Goal: Information Seeking & Learning: Learn about a topic

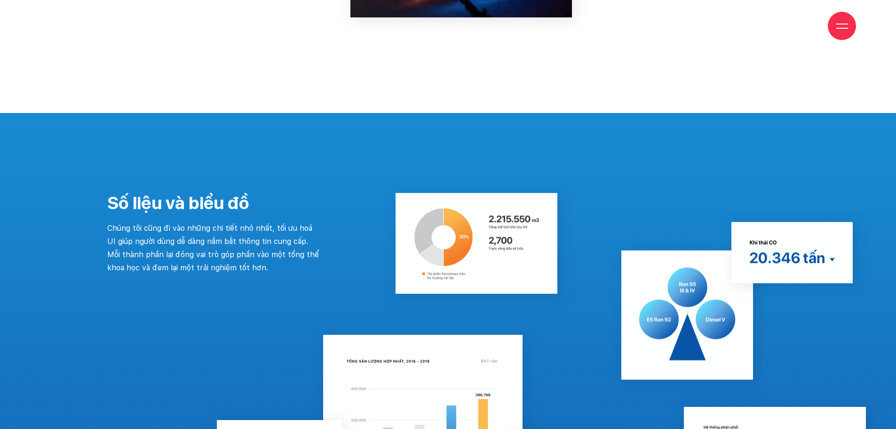
scroll to position [9551, 0]
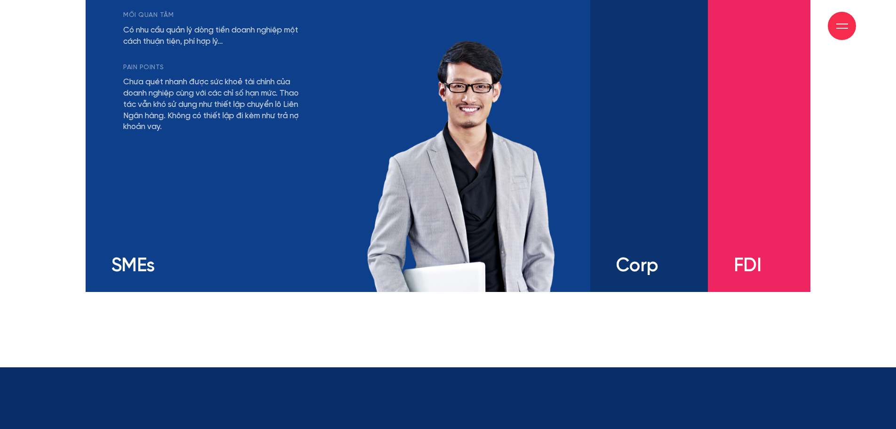
scroll to position [1976, 0]
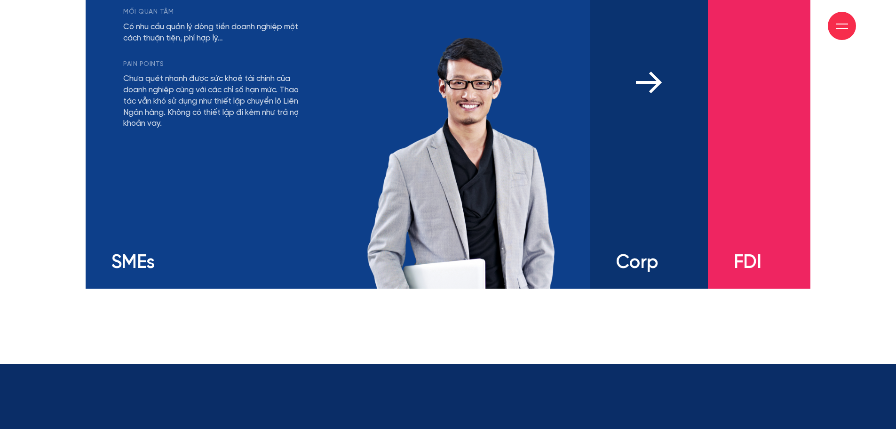
click at [668, 162] on div "mối quan tâm Có nhu cầu đa dạng và linh hoạt với các sản phẩm tài chính Khả năn…" at bounding box center [649, 133] width 118 height 311
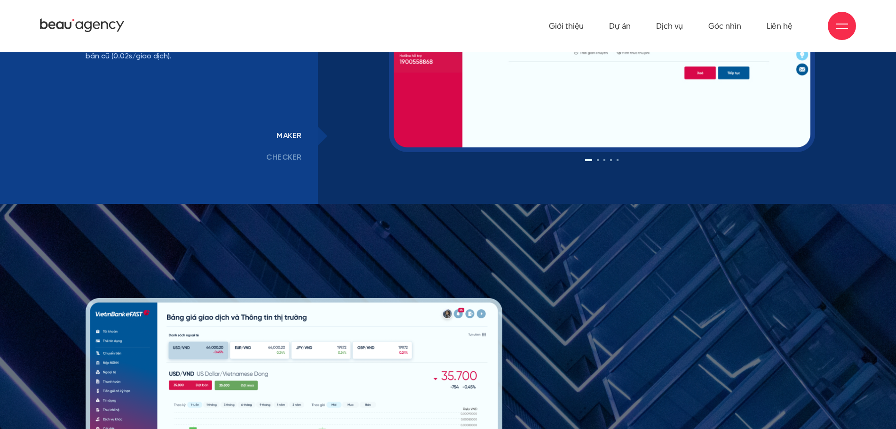
scroll to position [7481, 0]
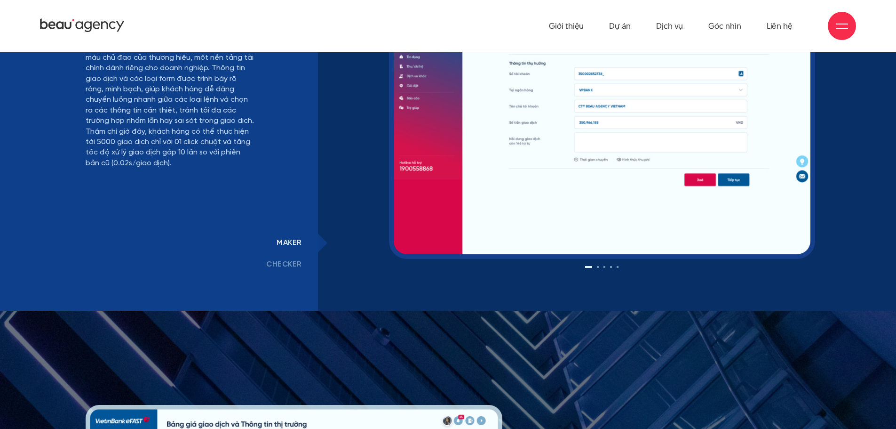
click at [293, 261] on link "checker" at bounding box center [284, 265] width 68 height 22
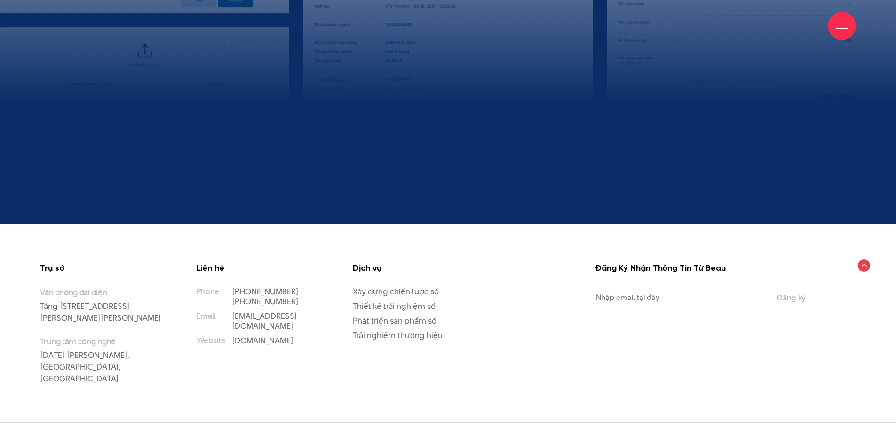
scroll to position [10272, 0]
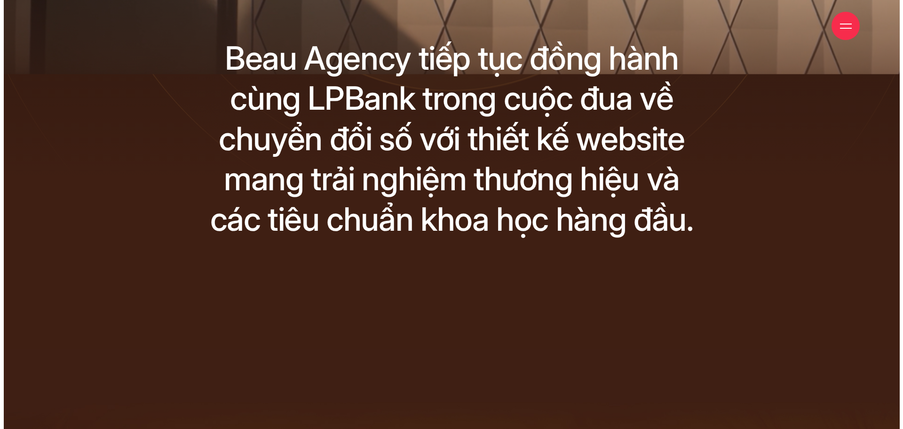
scroll to position [24, 0]
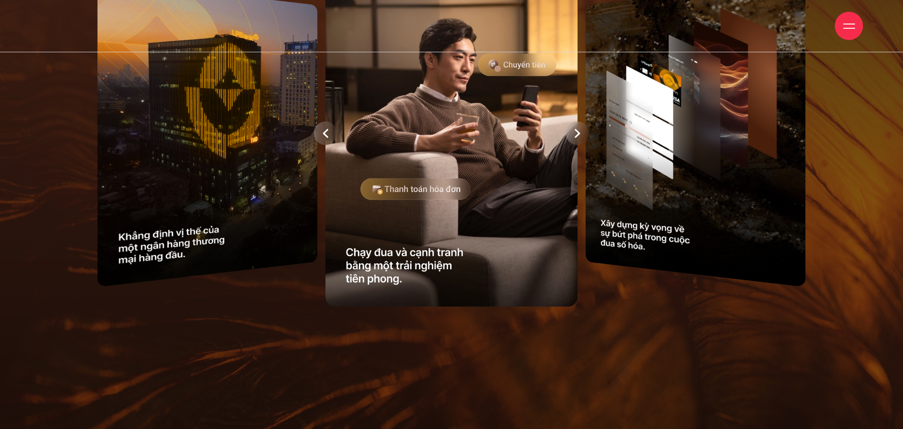
click at [848, 28] on span at bounding box center [850, 28] width 12 height 1
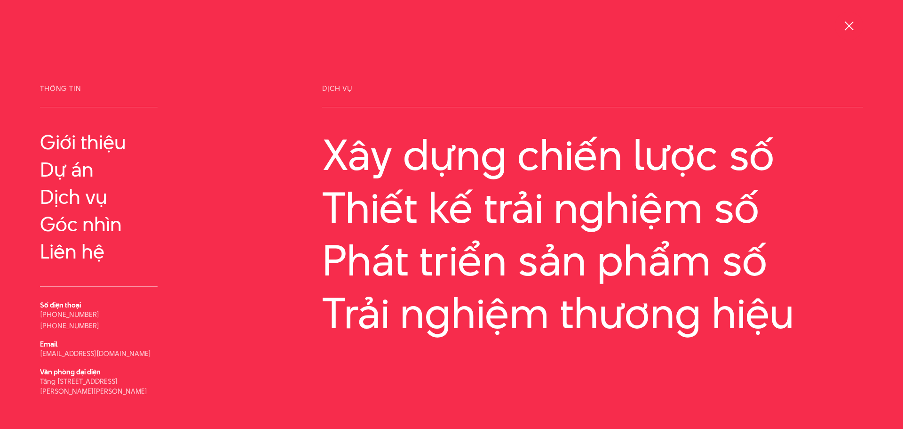
click at [849, 26] on span at bounding box center [849, 25] width 9 height 9
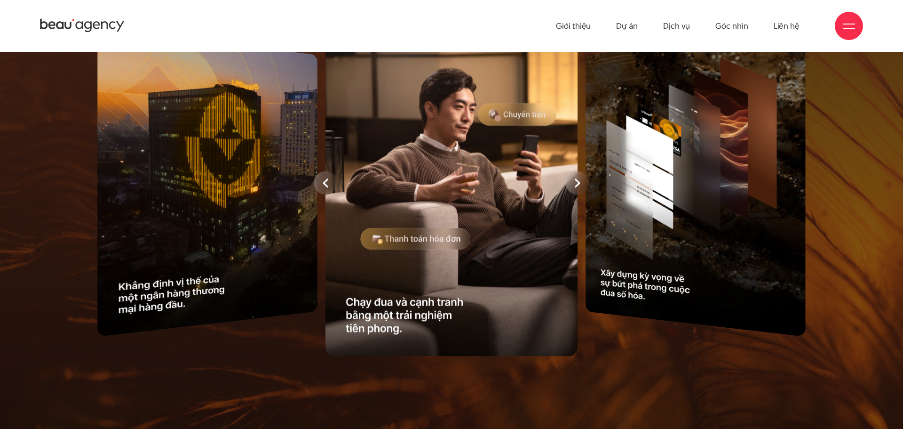
drag, startPoint x: 667, startPoint y: 128, endPoint x: 604, endPoint y: 139, distance: 64.0
click at [607, 138] on div at bounding box center [451, 183] width 785 height 356
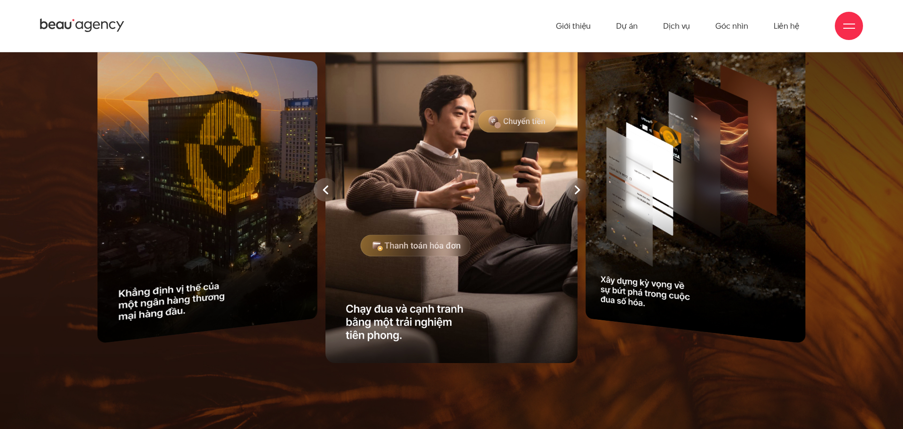
click at [580, 191] on icon at bounding box center [578, 189] width 6 height 9
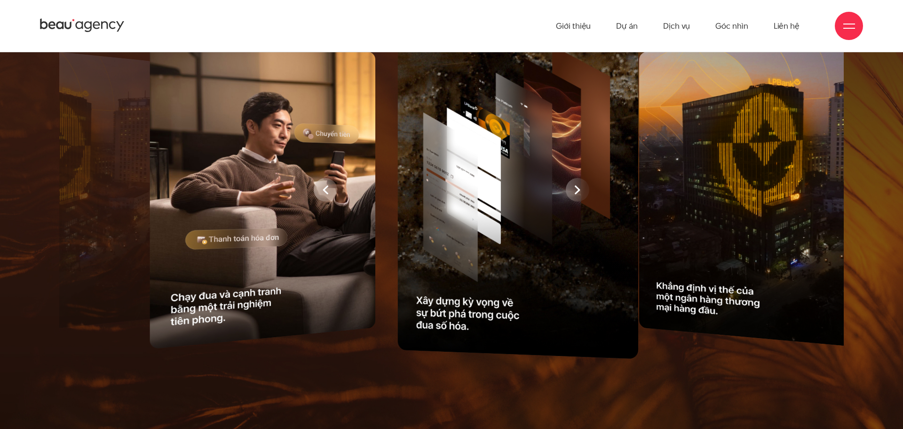
click at [580, 191] on div at bounding box center [255, 190] width 785 height 356
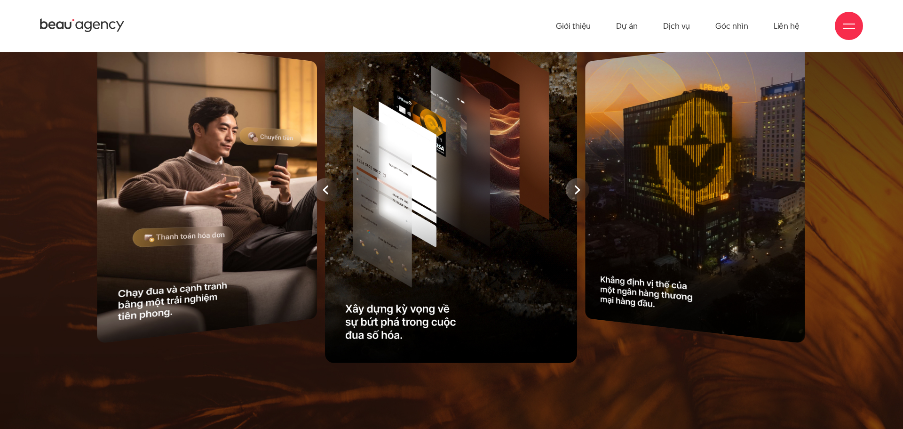
click at [580, 191] on icon at bounding box center [578, 189] width 6 height 9
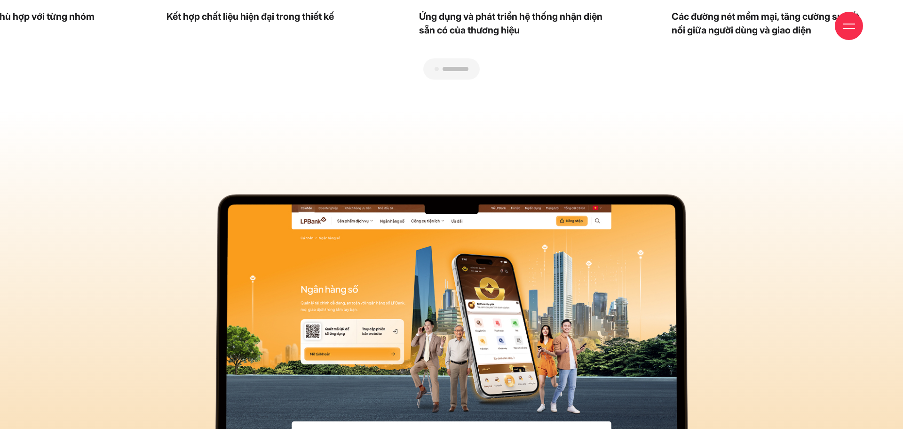
drag, startPoint x: 438, startPoint y: 67, endPoint x: 473, endPoint y: 92, distance: 42.2
click at [466, 80] on div at bounding box center [452, 80] width 880 height 0
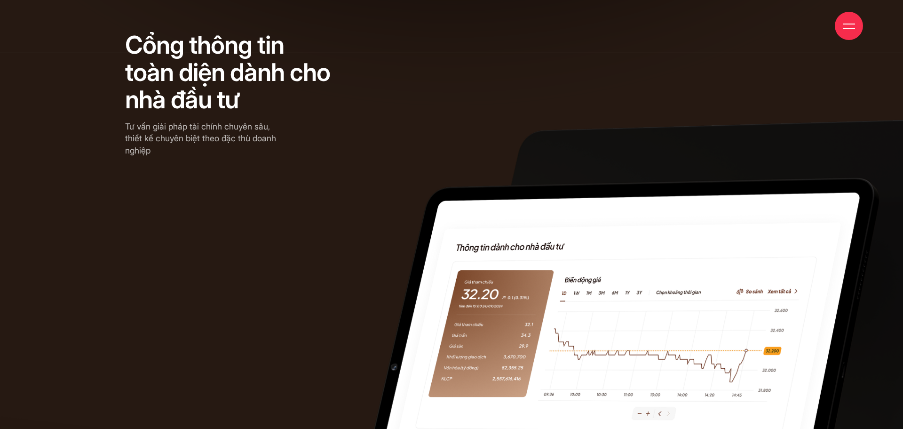
click at [42, 206] on span at bounding box center [167, 316] width 334 height 279
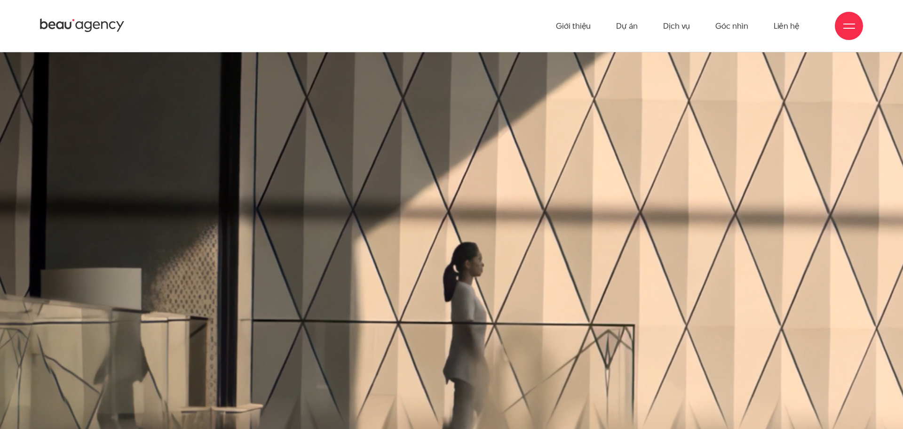
drag, startPoint x: 901, startPoint y: 268, endPoint x: 903, endPoint y: -29, distance: 296.9
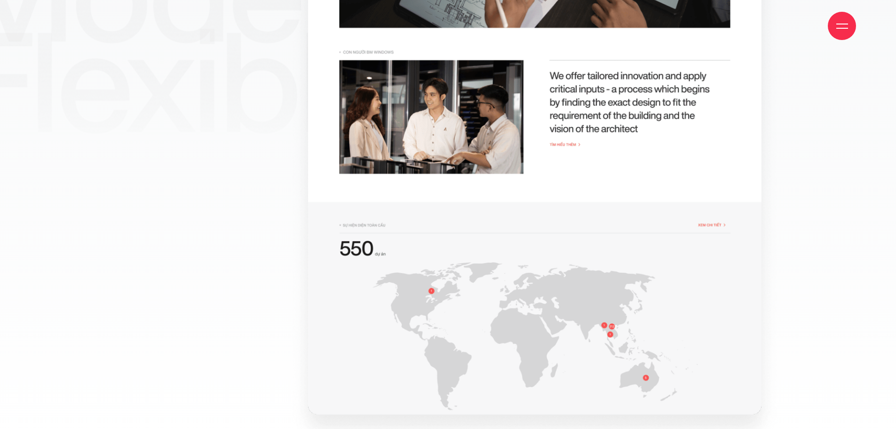
scroll to position [3152, 0]
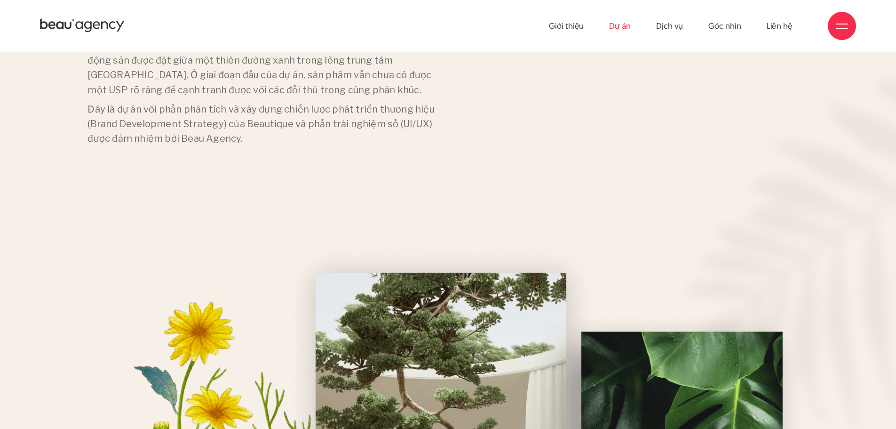
scroll to position [659, 0]
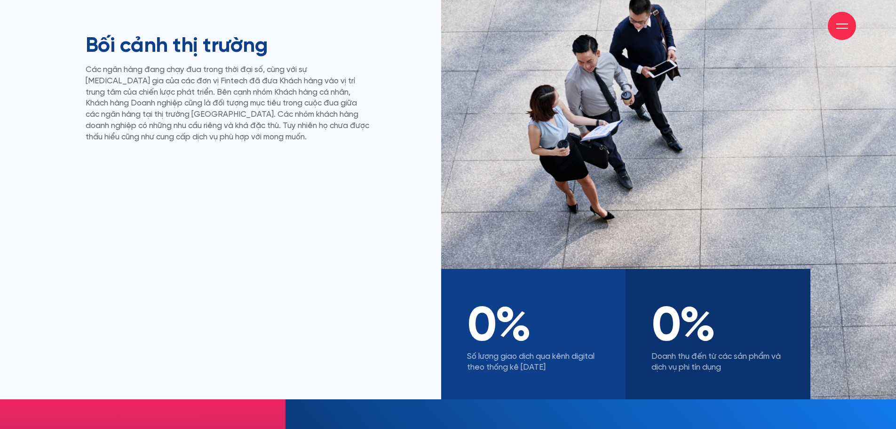
scroll to position [847, 0]
